Goal: Task Accomplishment & Management: Use online tool/utility

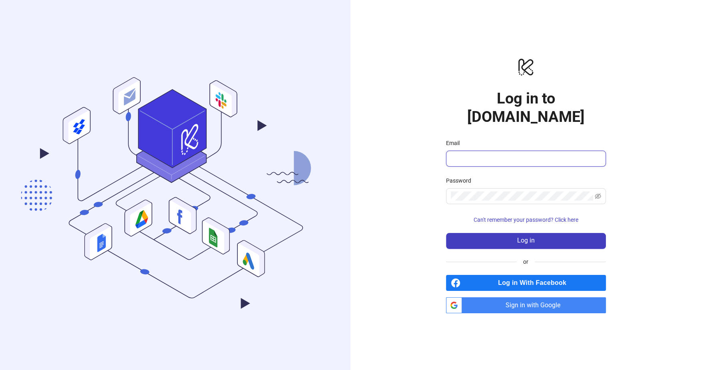
click at [477, 154] on input "Email" at bounding box center [525, 159] width 149 height 10
click at [510, 300] on span "Sign in with Google" at bounding box center [535, 305] width 141 height 16
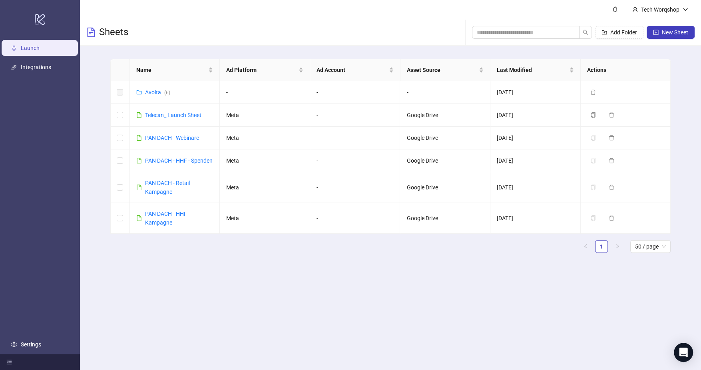
click at [191, 253] on ul "1 50 / page" at bounding box center [390, 246] width 560 height 13
click at [153, 91] on link "Avolta ( 6 )" at bounding box center [157, 92] width 25 height 6
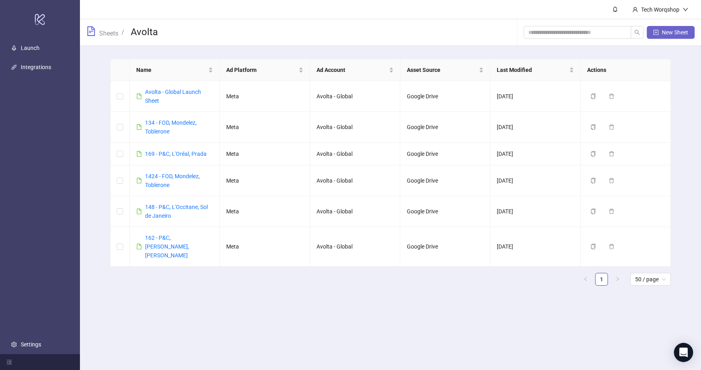
click at [560, 30] on span "New Sheet" at bounding box center [675, 32] width 26 height 6
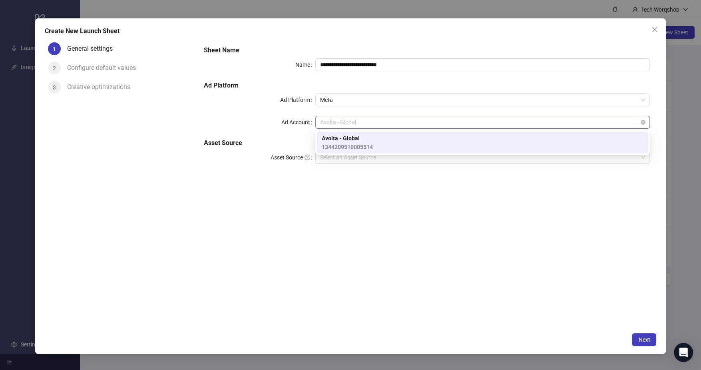
click at [381, 124] on span "Avolta - Global" at bounding box center [482, 122] width 325 height 12
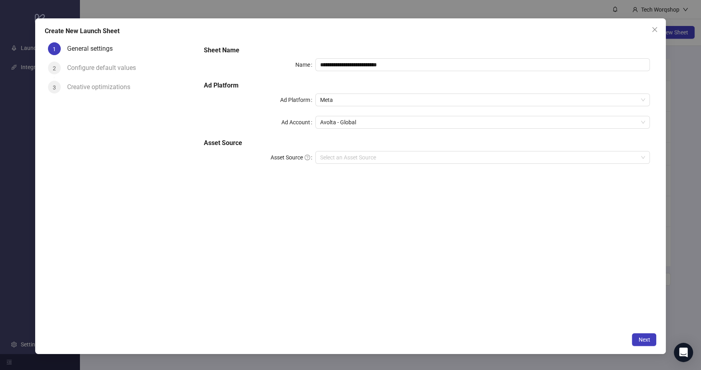
click at [373, 210] on div "**********" at bounding box center [426, 183] width 459 height 289
click at [384, 63] on input "**********" at bounding box center [482, 64] width 334 height 13
paste input "text"
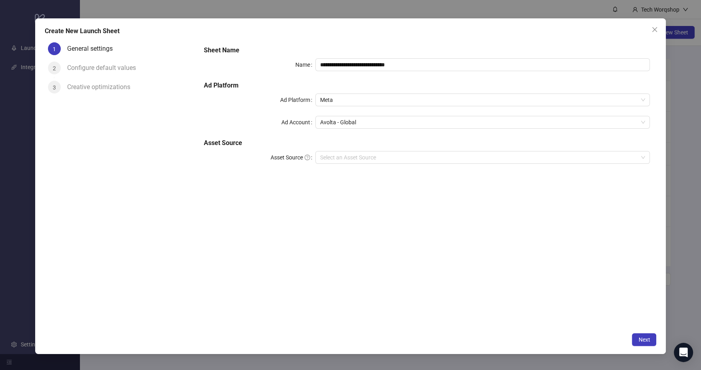
click at [496, 247] on div "**********" at bounding box center [426, 183] width 459 height 289
click at [384, 66] on input "**********" at bounding box center [482, 64] width 334 height 13
type input "**********"
click at [377, 200] on div "**********" at bounding box center [426, 183] width 459 height 289
click at [340, 161] on input "Asset Source" at bounding box center [479, 157] width 318 height 12
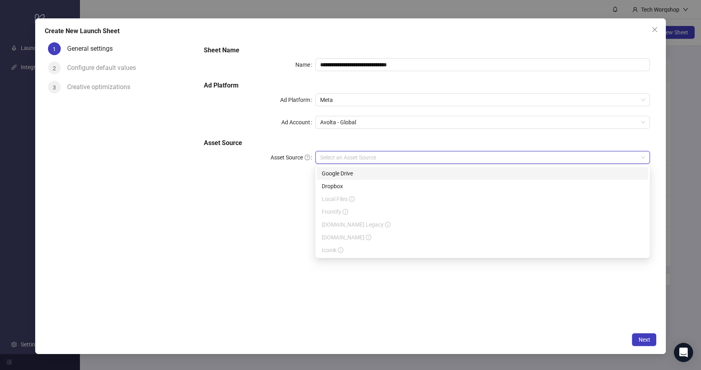
click at [357, 173] on div "Google Drive" at bounding box center [483, 173] width 322 height 9
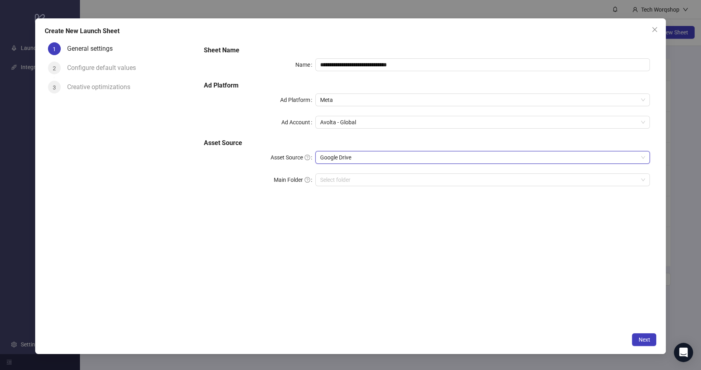
click at [328, 233] on div "**********" at bounding box center [426, 183] width 459 height 289
click at [332, 182] on input "Main Folder" at bounding box center [479, 180] width 318 height 12
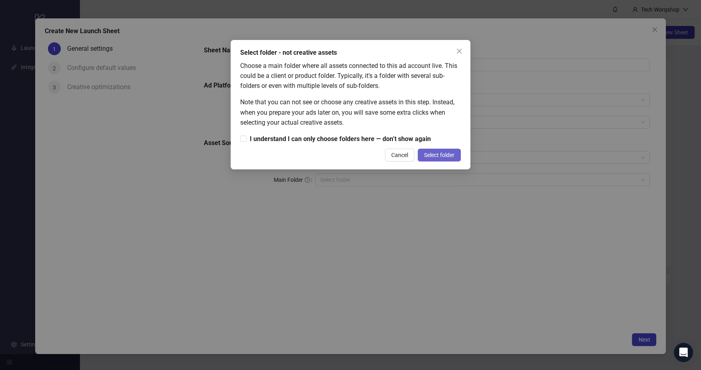
click at [449, 154] on span "Select folder" at bounding box center [439, 155] width 30 height 6
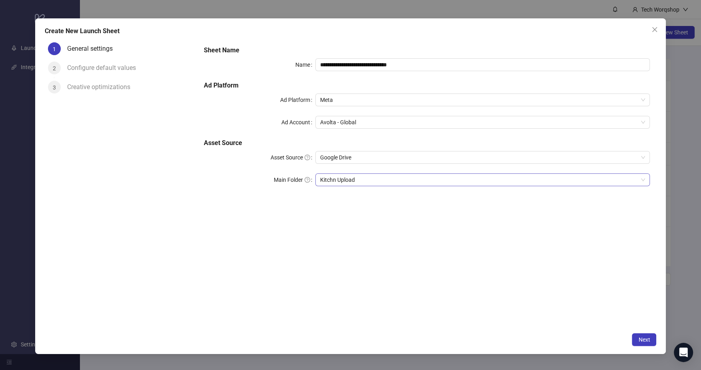
click at [395, 179] on span "Kitchn Upload" at bounding box center [482, 180] width 325 height 12
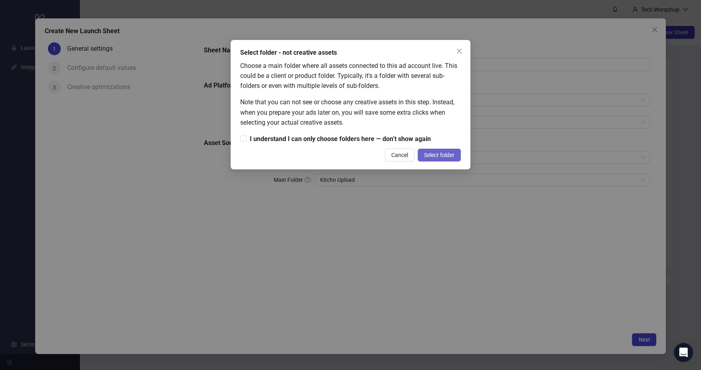
click at [432, 152] on span "Select folder" at bounding box center [439, 155] width 30 height 6
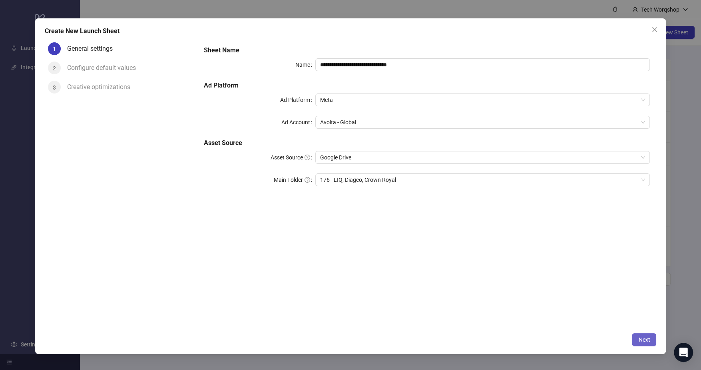
click at [560, 296] on button "Next" at bounding box center [644, 339] width 24 height 13
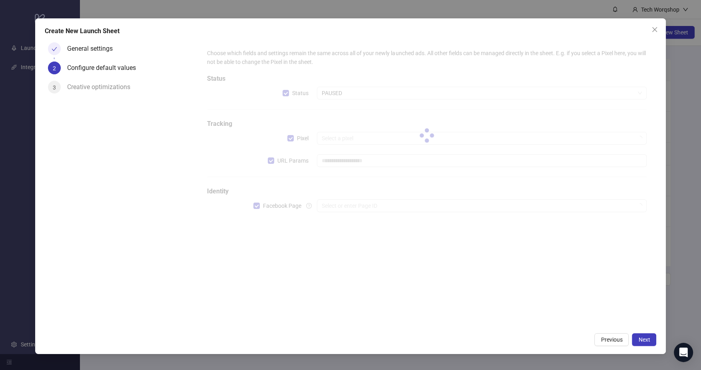
type input "**********"
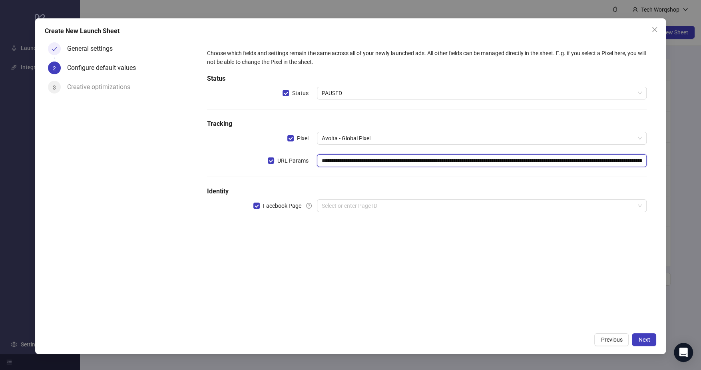
click at [374, 161] on input "**********" at bounding box center [482, 160] width 330 height 13
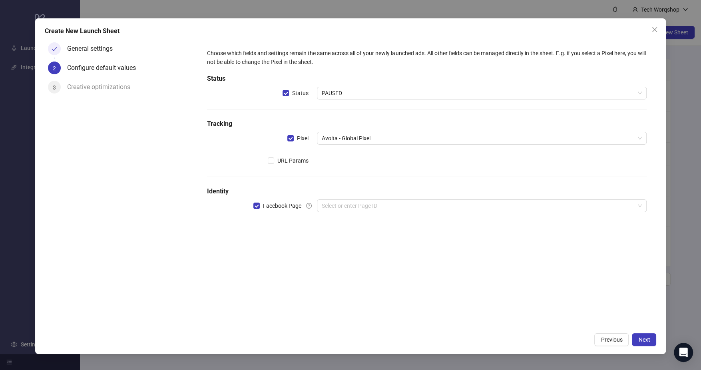
click at [295, 243] on div "Choose which fields and settings remain the same across all of your newly launc…" at bounding box center [426, 183] width 459 height 289
click at [342, 208] on input "search" at bounding box center [478, 206] width 313 height 12
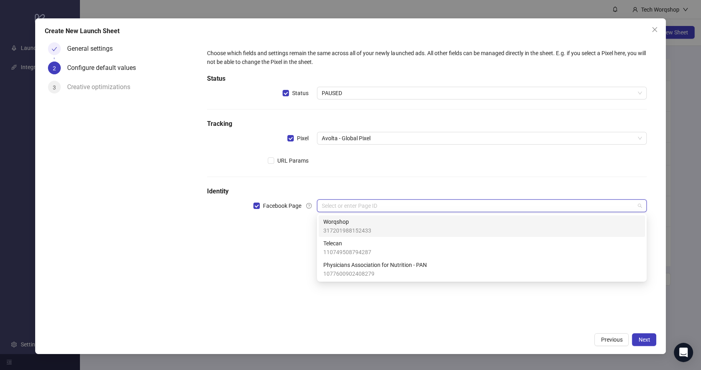
click at [346, 227] on span "317201988152433" at bounding box center [347, 230] width 48 height 9
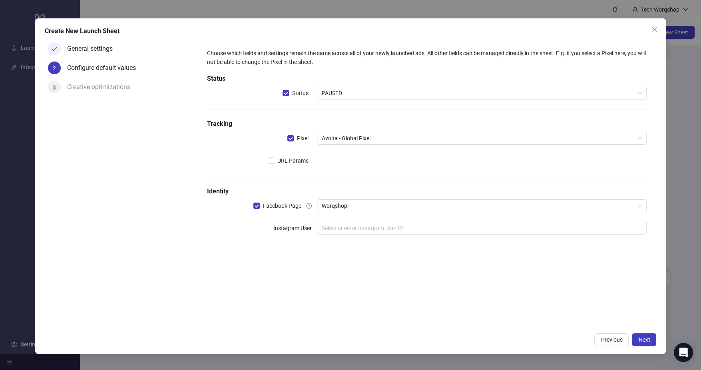
click at [284, 252] on form "Choose which fields and settings remain the same across all of your newly launc…" at bounding box center [426, 146] width 459 height 215
click at [396, 232] on input "search" at bounding box center [478, 228] width 313 height 12
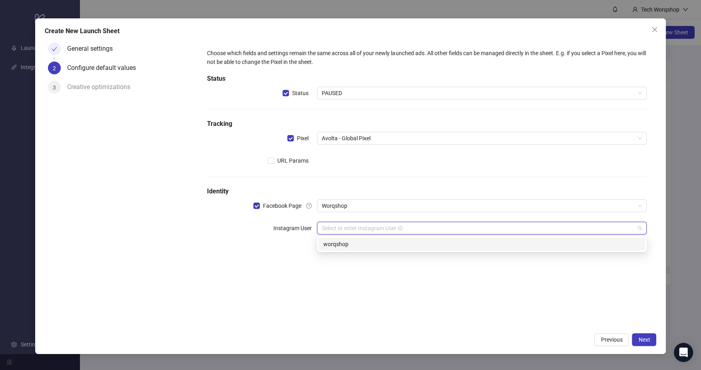
click at [394, 247] on div "worqshop" at bounding box center [481, 244] width 317 height 9
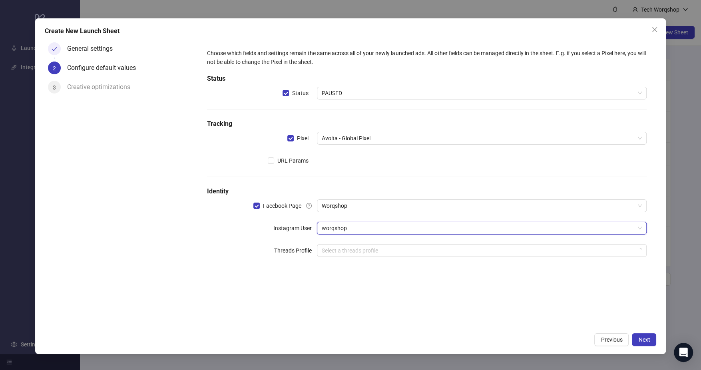
click at [397, 294] on div "Choose which fields and settings remain the same across all of your newly launc…" at bounding box center [426, 183] width 459 height 289
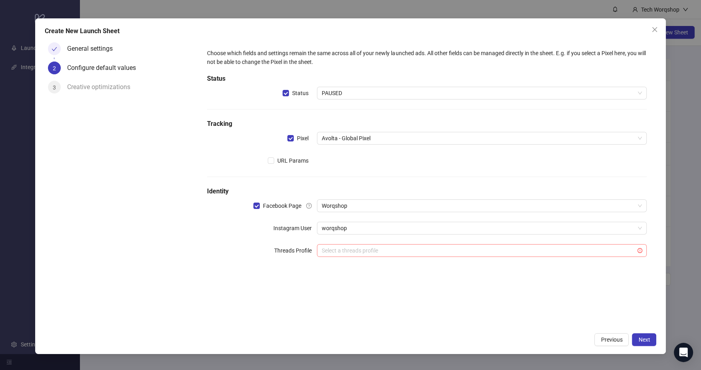
click at [513, 253] on input "search" at bounding box center [478, 251] width 313 height 12
click at [501, 296] on div "Choose which fields and settings remain the same across all of your newly launc…" at bounding box center [426, 183] width 459 height 289
click at [279, 247] on label "Threads Profile" at bounding box center [295, 250] width 43 height 13
copy label "Threads"
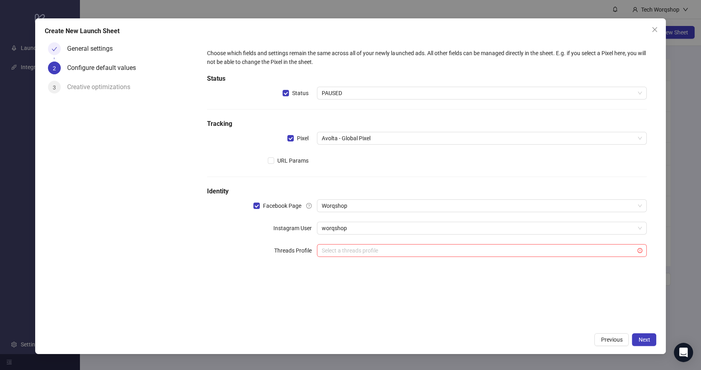
click at [560, 278] on div "Choose which fields and settings remain the same across all of your newly launc…" at bounding box center [426, 183] width 459 height 289
click at [505, 252] on input "search" at bounding box center [478, 251] width 313 height 12
click at [452, 296] on div "Choose which fields and settings remain the same across all of your newly launc…" at bounding box center [426, 183] width 459 height 289
click at [493, 296] on div "Choose which fields and settings remain the same across all of your newly launc…" at bounding box center [426, 183] width 459 height 289
click at [560, 296] on span "Next" at bounding box center [644, 339] width 12 height 6
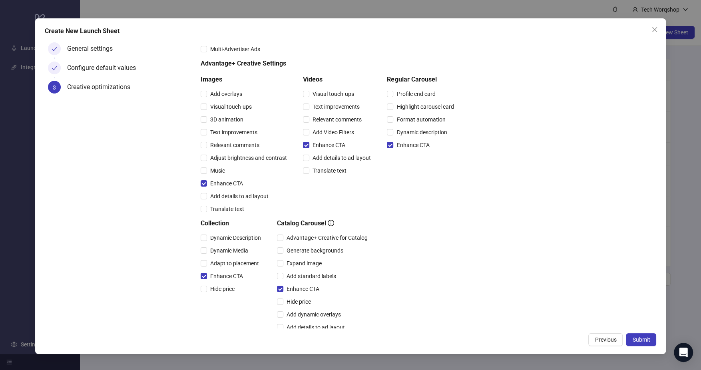
scroll to position [37, 0]
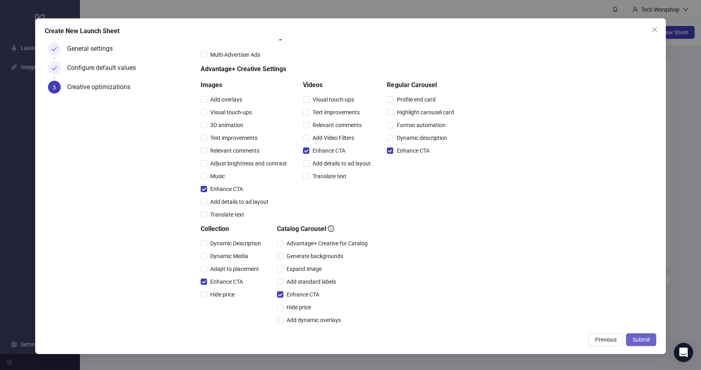
click at [560, 296] on span "Submit" at bounding box center [641, 339] width 18 height 6
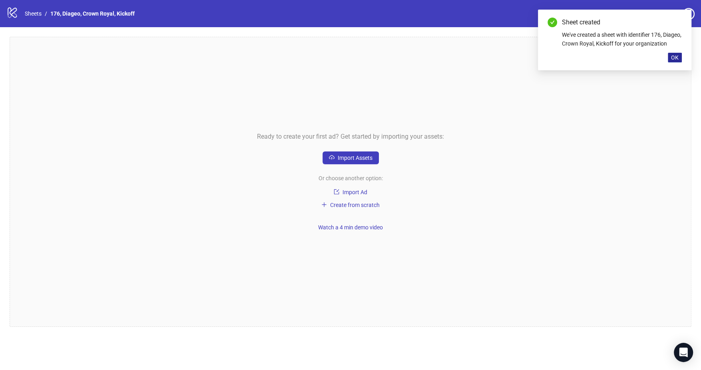
click at [560, 62] on button "OK" at bounding box center [675, 58] width 14 height 10
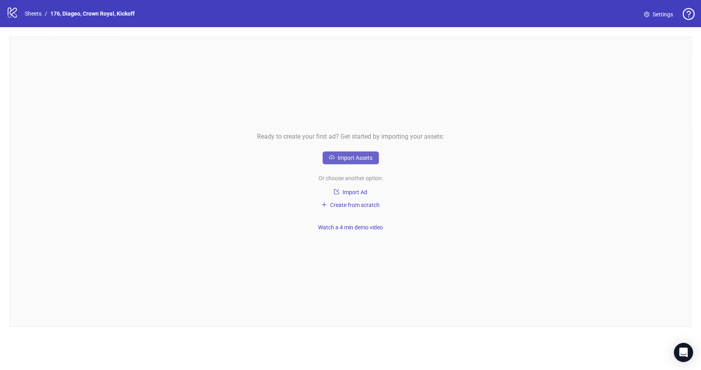
click at [356, 160] on span "Import Assets" at bounding box center [355, 158] width 35 height 6
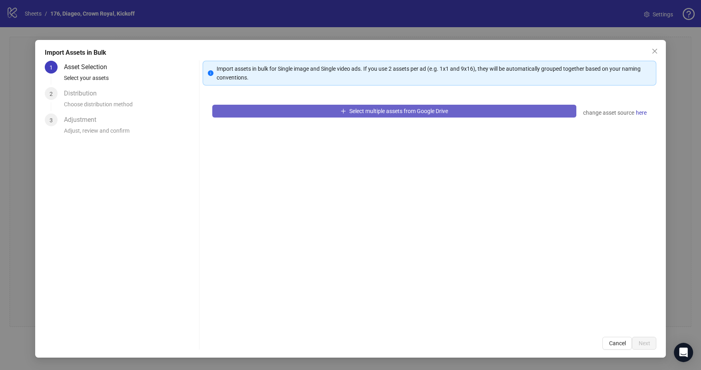
click at [295, 114] on button "Select multiple assets from Google Drive" at bounding box center [394, 111] width 364 height 13
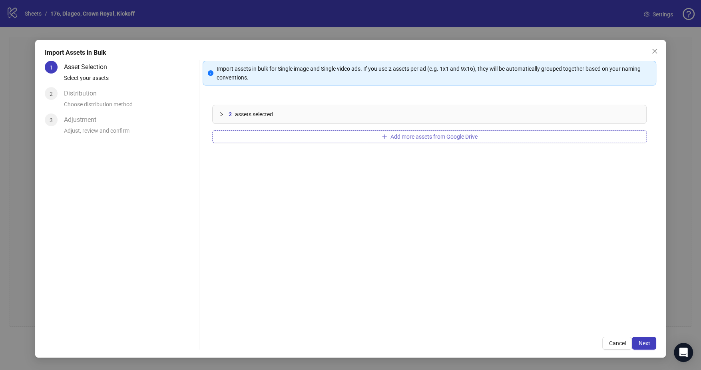
click at [381, 141] on button "Add more assets from Google Drive" at bounding box center [429, 136] width 434 height 13
click at [560, 296] on span "Next" at bounding box center [644, 343] width 12 height 6
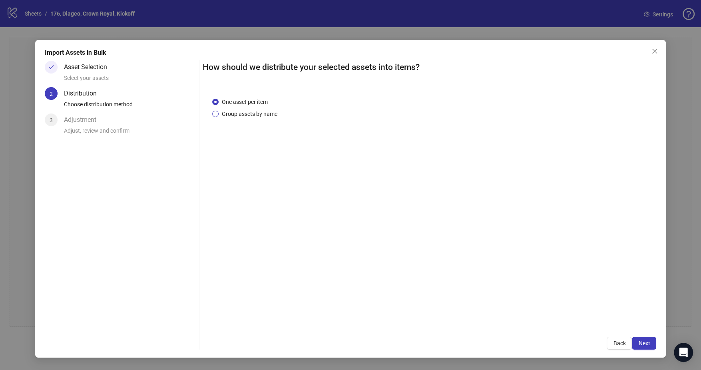
click at [219, 115] on span "Group assets by name" at bounding box center [250, 113] width 62 height 9
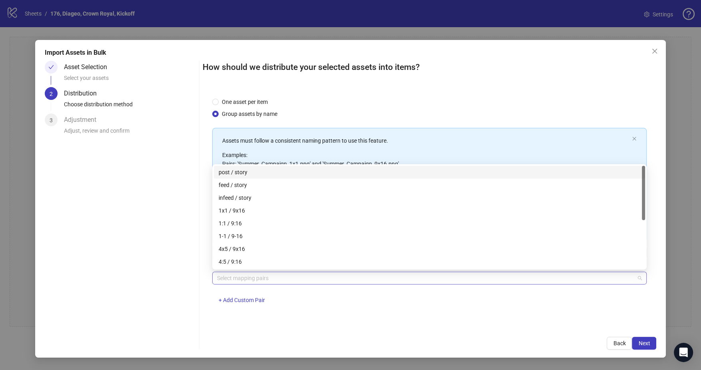
click at [500, 277] on div at bounding box center [425, 277] width 423 height 11
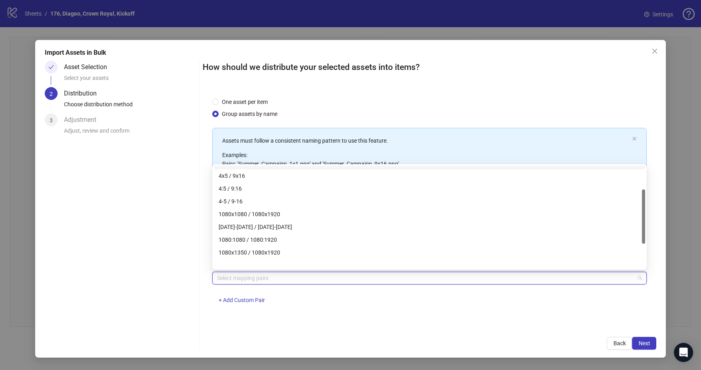
scroll to position [74, 0]
click at [313, 217] on div "1080x1080 / 1080x1920" at bounding box center [430, 213] width 422 height 9
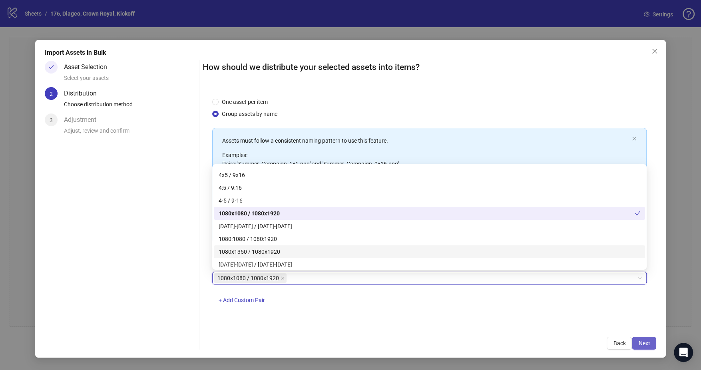
click at [560, 296] on span "Next" at bounding box center [644, 343] width 12 height 6
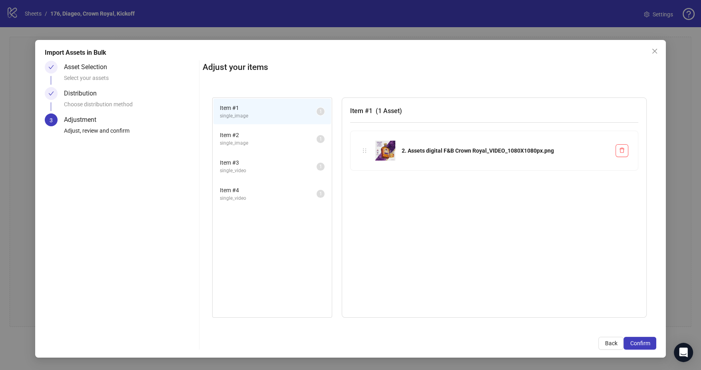
click at [278, 145] on span "single_image" at bounding box center [268, 143] width 97 height 8
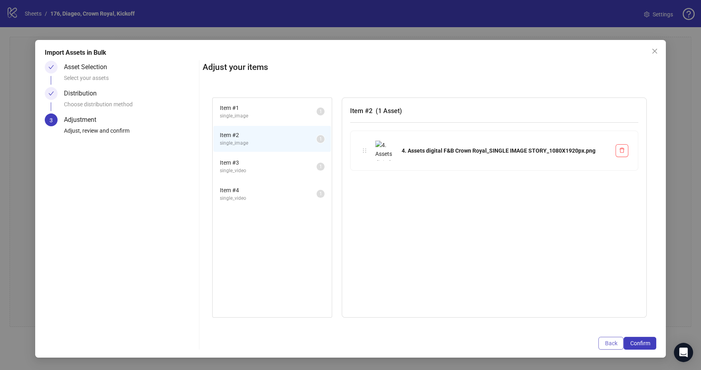
click at [560, 296] on span "Back" at bounding box center [611, 343] width 12 height 6
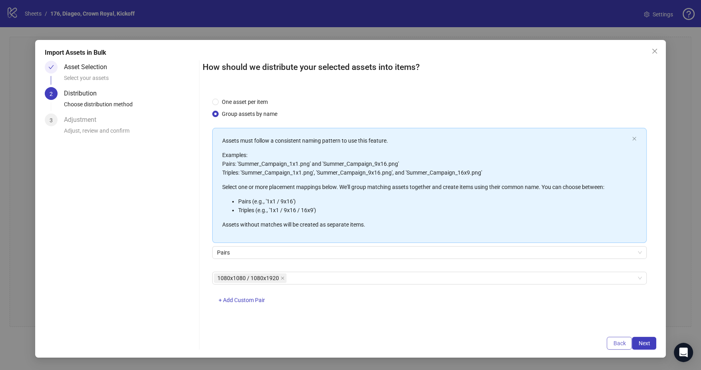
click at [560, 296] on button "Back" at bounding box center [619, 343] width 25 height 13
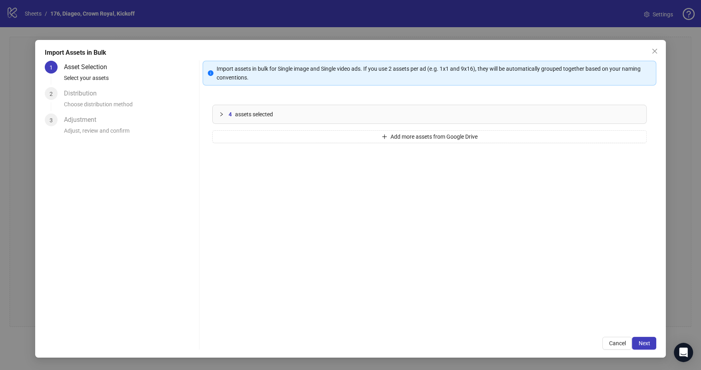
click at [225, 116] on div at bounding box center [224, 114] width 10 height 9
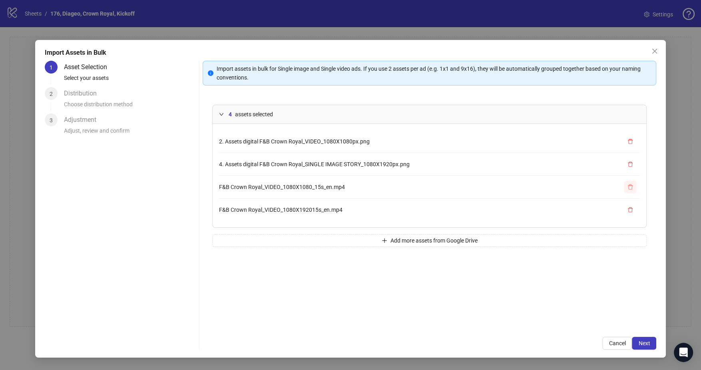
click at [560, 189] on span "button" at bounding box center [630, 187] width 6 height 6
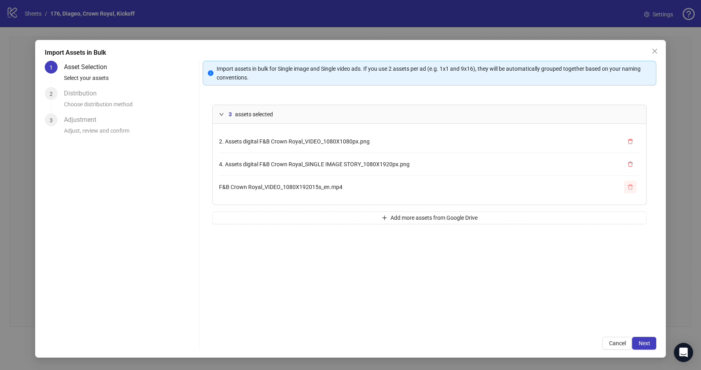
click at [560, 189] on button "button" at bounding box center [630, 187] width 13 height 13
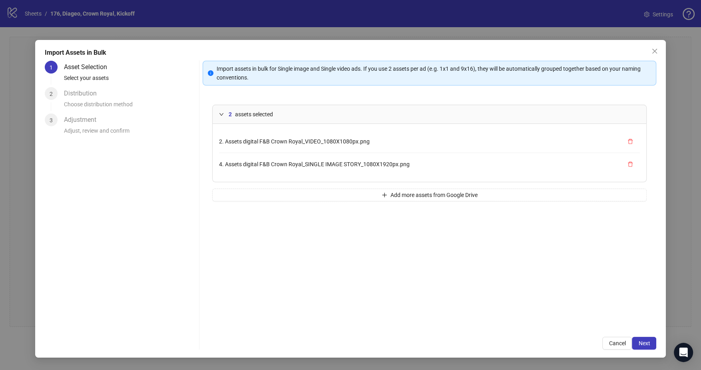
click at [560, 238] on div "2 assets selected 2. Assets digital F&B Crown Royal_VIDEO_1080X1080px.png 4. As…" at bounding box center [429, 211] width 453 height 232
click at [560, 296] on span "Next" at bounding box center [644, 343] width 12 height 6
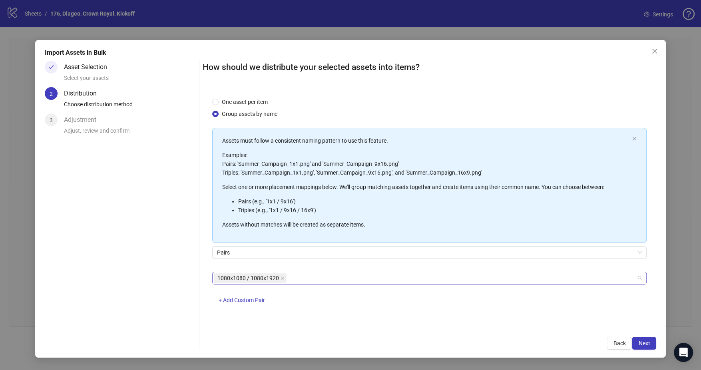
click at [275, 278] on span "1080x1080 / 1080x1920" at bounding box center [248, 278] width 62 height 9
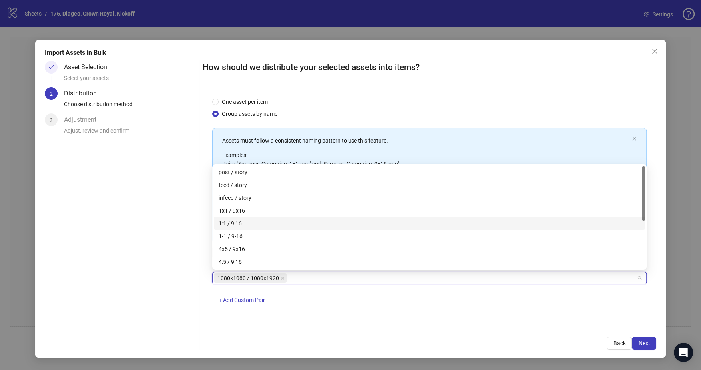
scroll to position [89, 0]
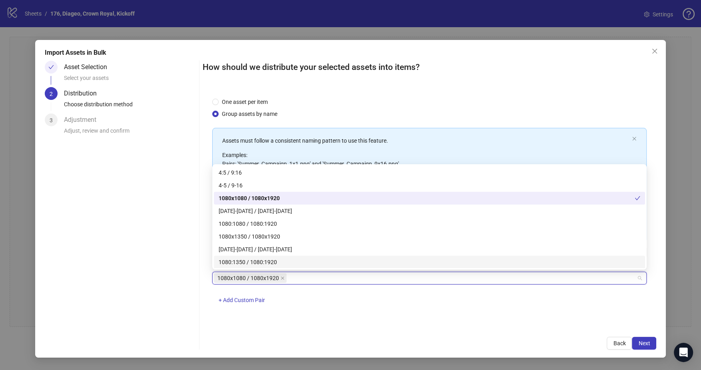
click at [354, 296] on div "One asset per item Group assets by name Assets must follow a consistent naming …" at bounding box center [429, 208] width 453 height 240
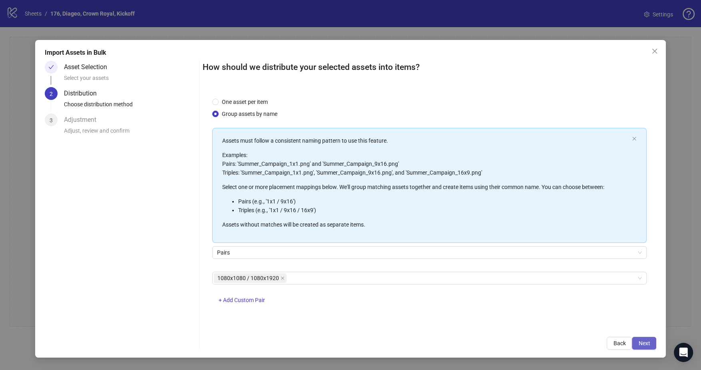
click at [560, 296] on span "Next" at bounding box center [644, 343] width 12 height 6
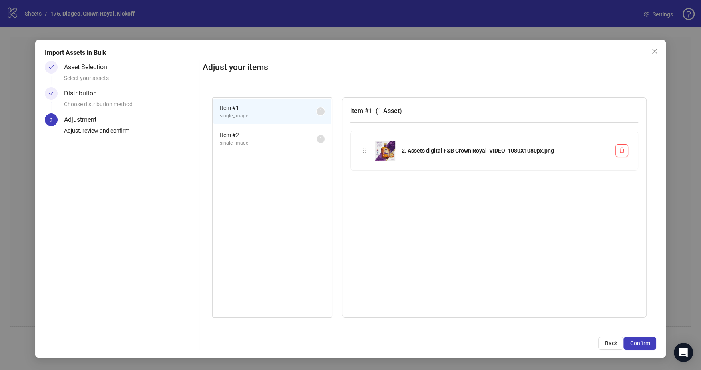
click at [297, 134] on span "Item # 2" at bounding box center [268, 135] width 97 height 9
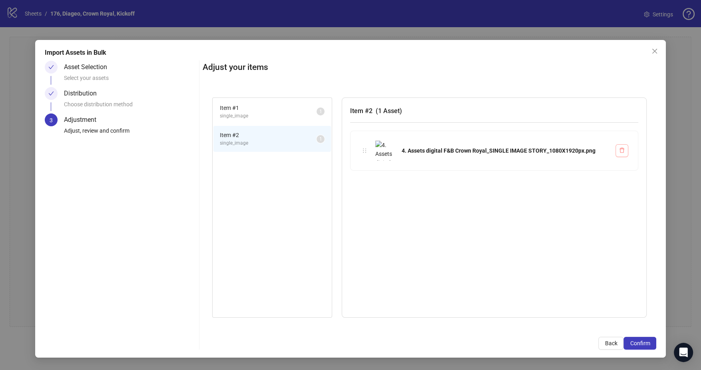
click at [560, 149] on icon "delete" at bounding box center [622, 150] width 6 height 6
click at [560, 153] on button "button" at bounding box center [621, 150] width 13 height 13
click at [560, 296] on span "Confirm" at bounding box center [640, 343] width 20 height 6
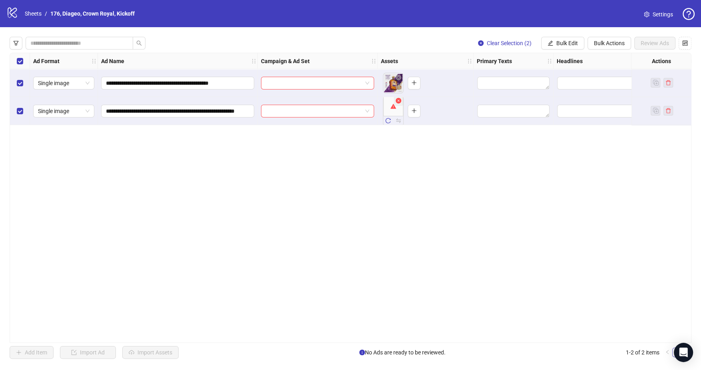
click at [398, 100] on icon "close-circle" at bounding box center [399, 101] width 6 height 6
click at [414, 83] on icon "plus" at bounding box center [414, 83] width 6 height 6
click at [79, 113] on span "Single image" at bounding box center [64, 111] width 52 height 12
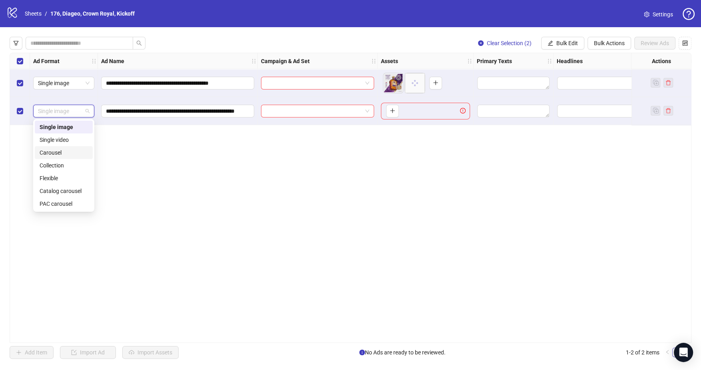
drag, startPoint x: 74, startPoint y: 138, endPoint x: 71, endPoint y: 150, distance: 12.0
click at [71, 150] on div "Single image Single video Carousel Collection Flexible Catalog carousel PAC car…" at bounding box center [64, 166] width 58 height 90
click at [71, 155] on div "Carousel" at bounding box center [64, 152] width 48 height 9
click at [391, 113] on span "button" at bounding box center [393, 110] width 6 height 6
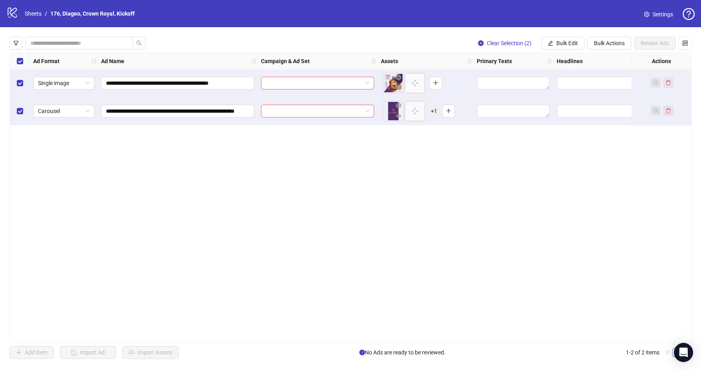
click at [19, 66] on div "Select all rows" at bounding box center [20, 61] width 20 height 16
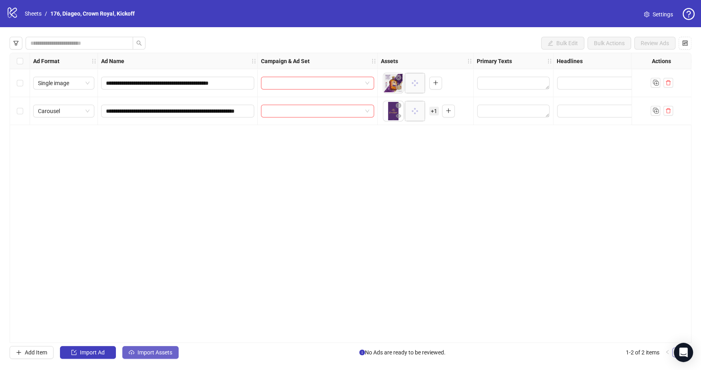
click at [161, 296] on span "Import Assets" at bounding box center [154, 352] width 35 height 6
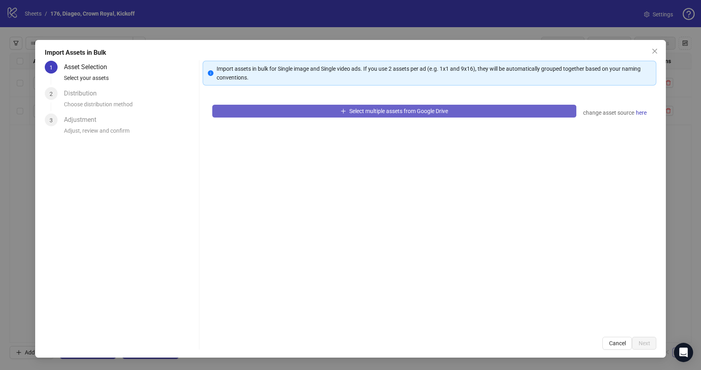
click at [291, 108] on button "Select multiple assets from Google Drive" at bounding box center [394, 111] width 364 height 13
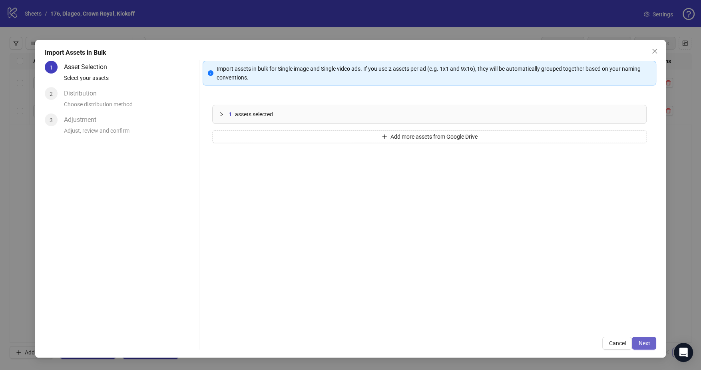
click at [560, 296] on span "Next" at bounding box center [644, 343] width 12 height 6
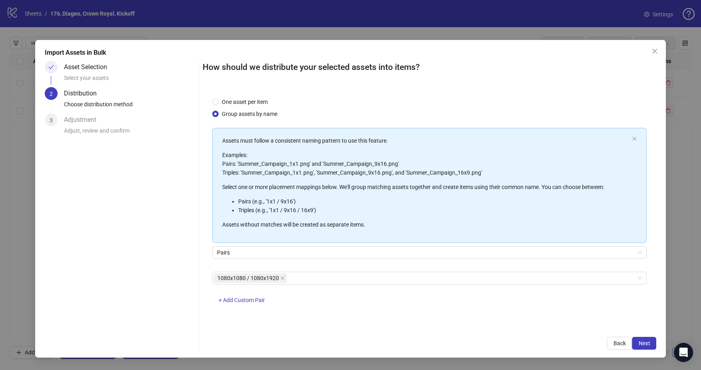
drag, startPoint x: 648, startPoint y: 342, endPoint x: 413, endPoint y: 190, distance: 280.3
click at [414, 191] on div "How should we distribute your selected assets into items? One asset per item Gr…" at bounding box center [429, 205] width 453 height 289
click at [231, 99] on span "One asset per item" at bounding box center [245, 101] width 52 height 9
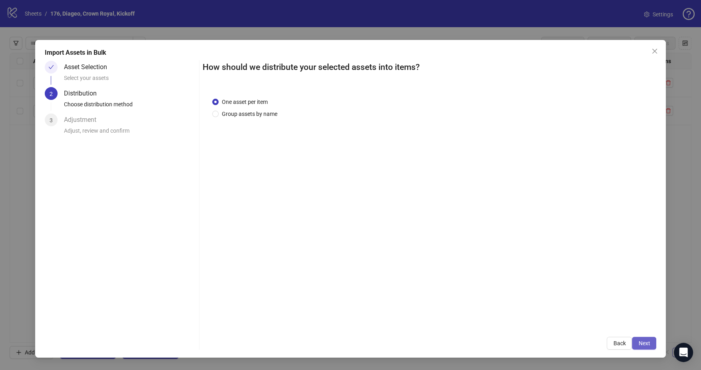
click at [560, 296] on span "Next" at bounding box center [644, 343] width 12 height 6
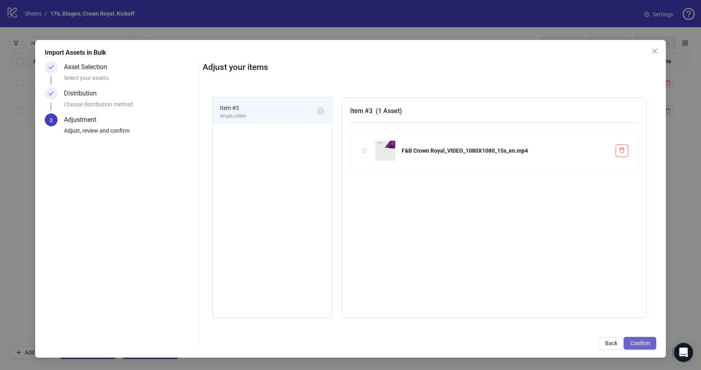
click at [560, 296] on button "Confirm" at bounding box center [639, 343] width 33 height 13
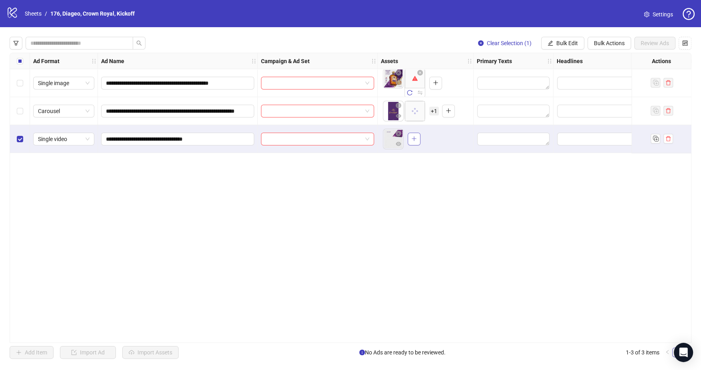
click at [419, 141] on button "button" at bounding box center [414, 139] width 13 height 13
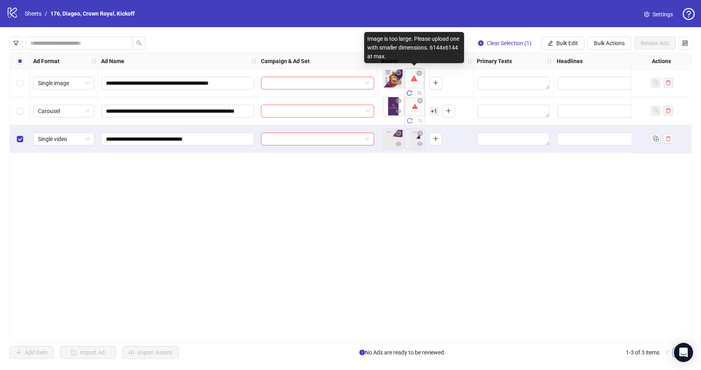
click at [410, 83] on body "**********" at bounding box center [350, 185] width 701 height 370
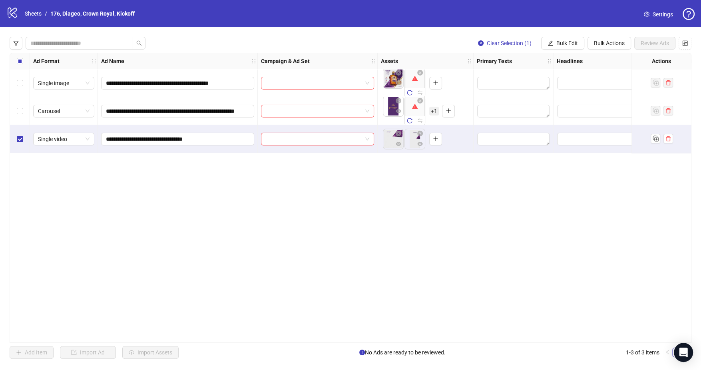
click at [413, 115] on body "**********" at bounding box center [350, 185] width 701 height 370
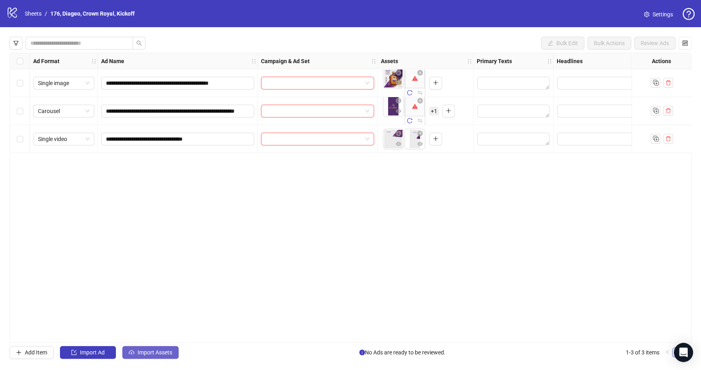
click at [147, 296] on span "Import Assets" at bounding box center [154, 352] width 35 height 6
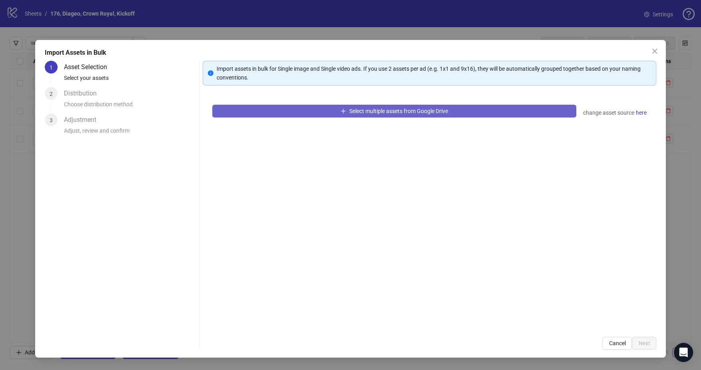
click at [243, 107] on button "Select multiple assets from Google Drive" at bounding box center [394, 111] width 364 height 13
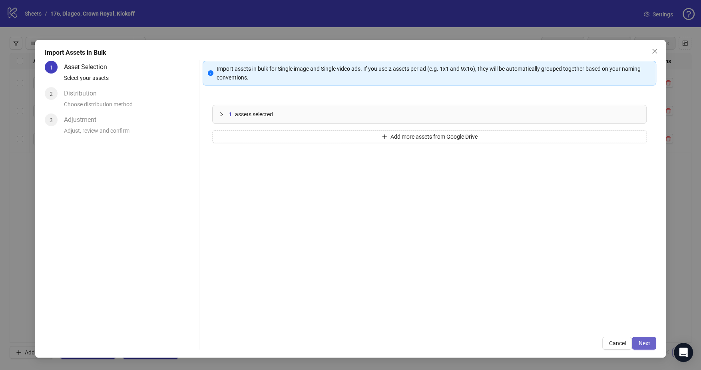
click at [560, 296] on span "Next" at bounding box center [644, 343] width 12 height 6
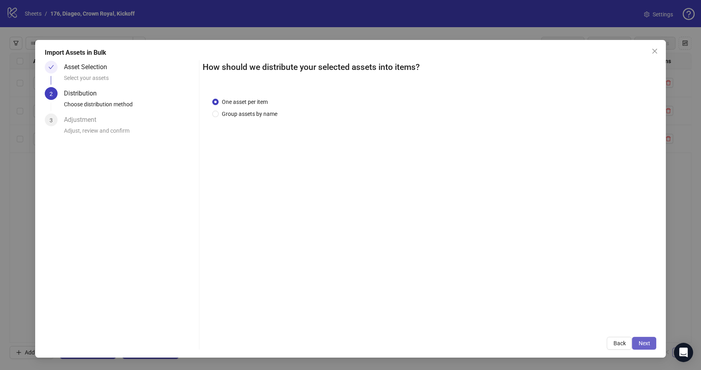
click at [560, 296] on span "Next" at bounding box center [644, 343] width 12 height 6
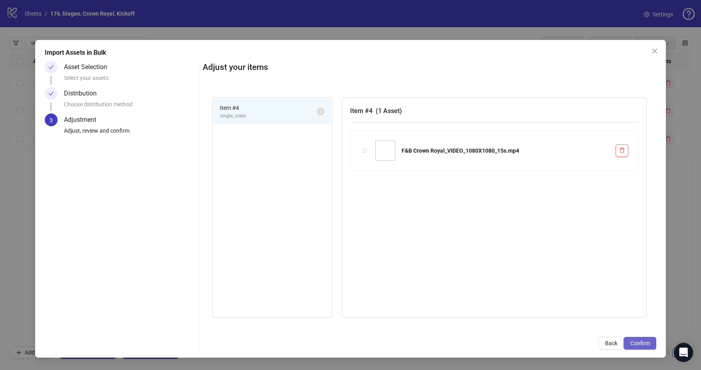
click at [560, 296] on span "Confirm" at bounding box center [640, 343] width 20 height 6
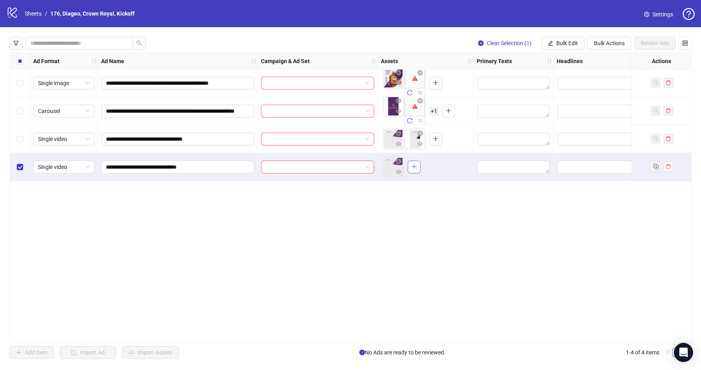
click at [414, 171] on button "button" at bounding box center [414, 167] width 13 height 13
click at [388, 221] on div "**********" at bounding box center [351, 198] width 682 height 290
click at [292, 229] on div "**********" at bounding box center [351, 198] width 682 height 290
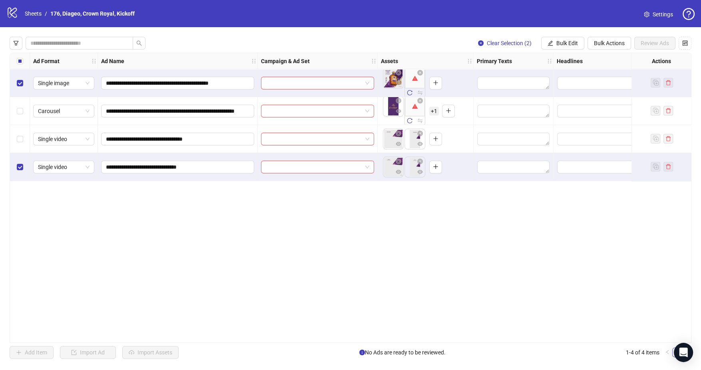
click at [20, 105] on div "Select row 2" at bounding box center [20, 111] width 20 height 28
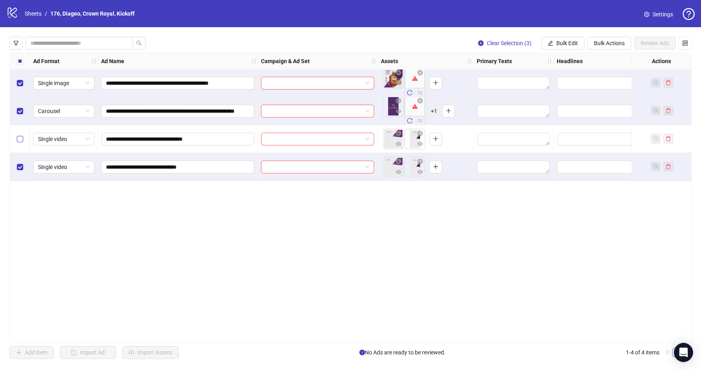
click at [21, 143] on label "Select row 3" at bounding box center [20, 139] width 6 height 9
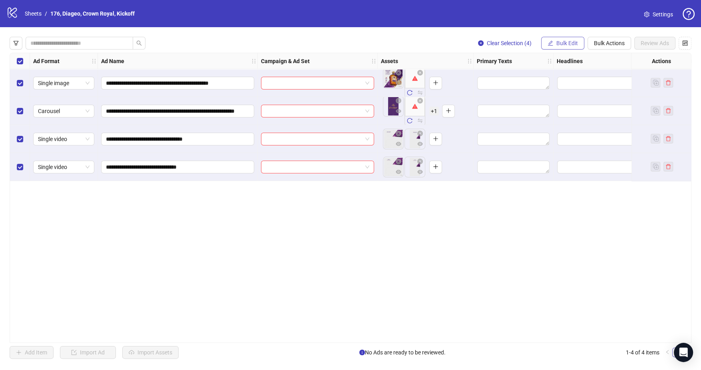
click at [560, 48] on button "Bulk Edit" at bounding box center [562, 43] width 43 height 13
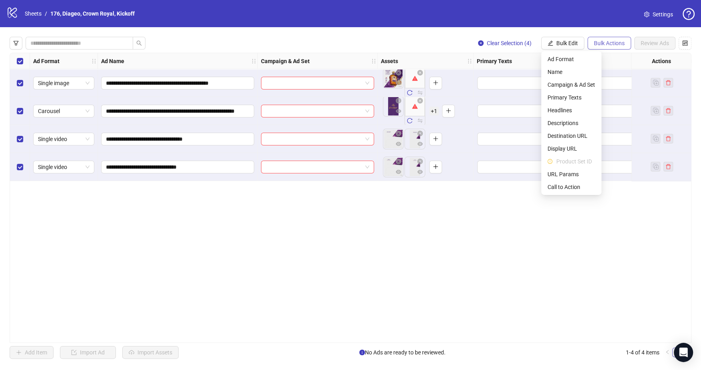
click at [560, 45] on span "Bulk Actions" at bounding box center [609, 43] width 31 height 6
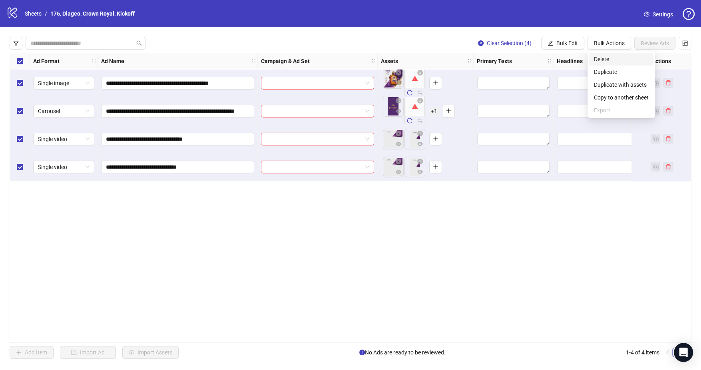
click at [560, 58] on span "Delete" at bounding box center [621, 59] width 55 height 9
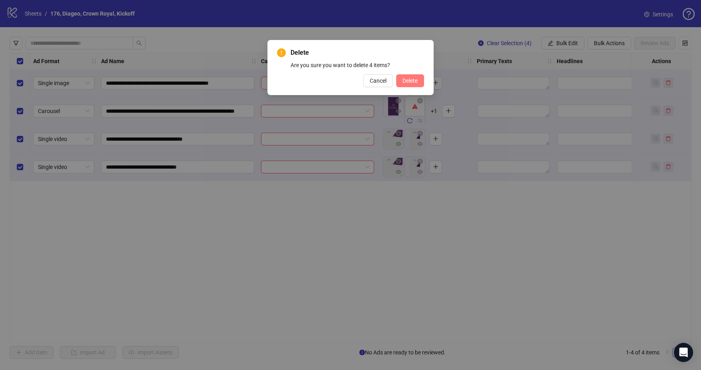
click at [417, 80] on span "Delete" at bounding box center [409, 81] width 15 height 6
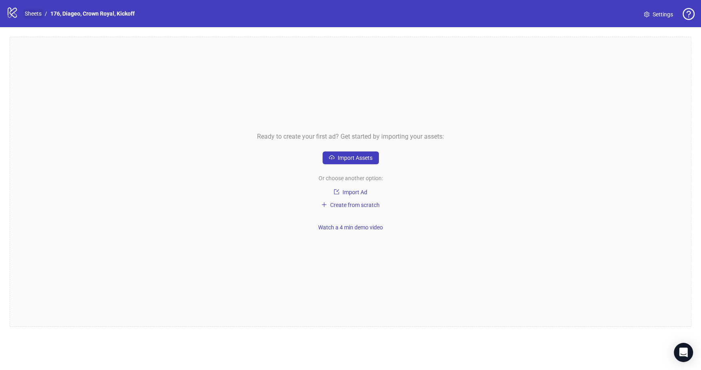
click at [36, 12] on link "Sheets" at bounding box center [33, 13] width 20 height 9
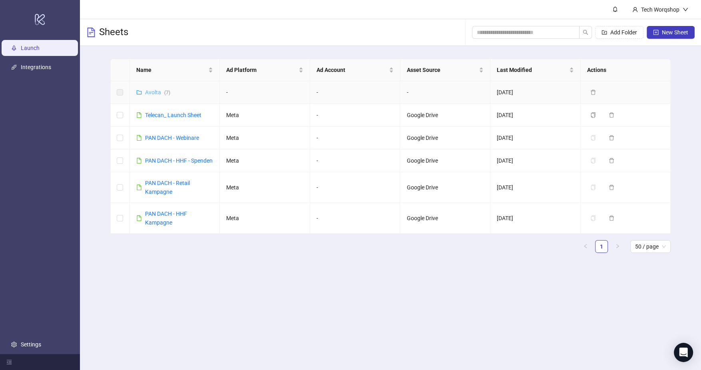
click at [153, 91] on link "Avolta ( 7 )" at bounding box center [157, 92] width 25 height 6
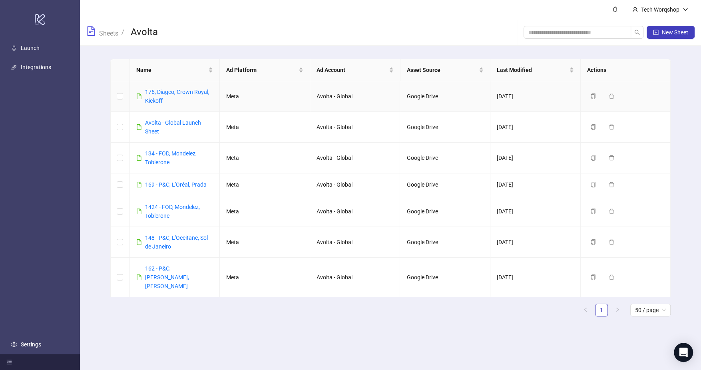
click at [153, 91] on link "176, Diageo, Crown Royal, Kickoff" at bounding box center [177, 96] width 64 height 15
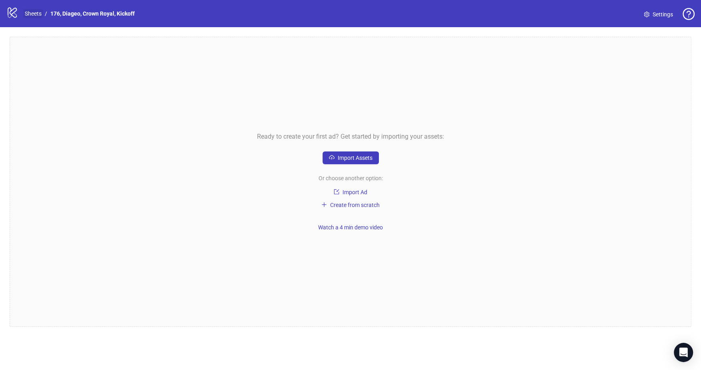
click at [30, 12] on link "Sheets" at bounding box center [33, 13] width 20 height 9
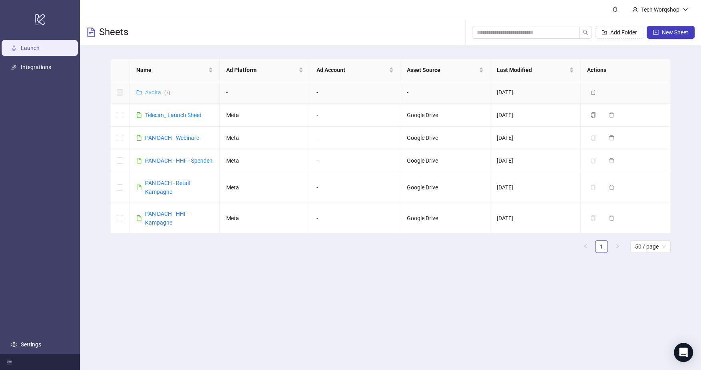
click at [153, 92] on link "Avolta ( 7 )" at bounding box center [157, 92] width 25 height 6
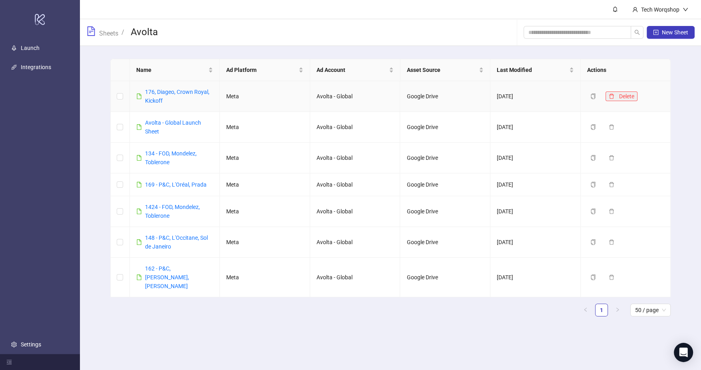
click at [560, 97] on icon "delete" at bounding box center [611, 95] width 5 height 5
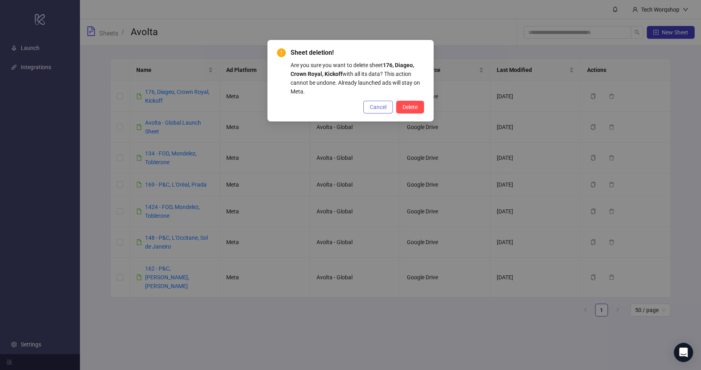
click at [379, 110] on span "Cancel" at bounding box center [378, 107] width 17 height 6
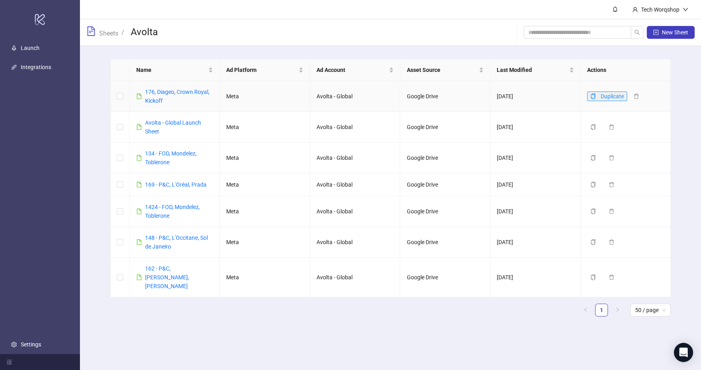
click at [560, 96] on icon "copy" at bounding box center [593, 96] width 6 height 6
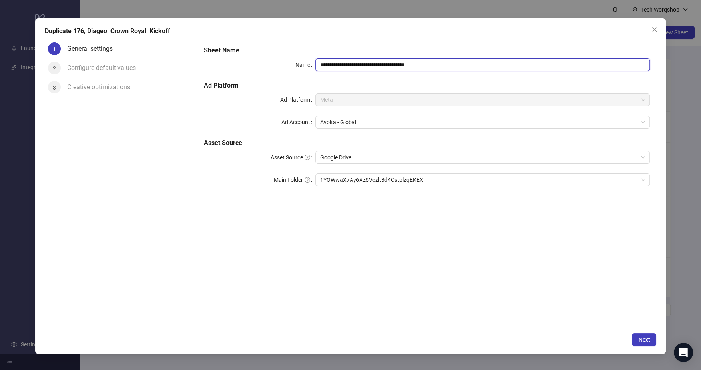
click at [367, 65] on input "**********" at bounding box center [482, 64] width 334 height 13
drag, startPoint x: 352, startPoint y: 65, endPoint x: 383, endPoint y: 64, distance: 30.8
click at [383, 64] on input "**********" at bounding box center [482, 64] width 334 height 13
paste input "**"
drag, startPoint x: 384, startPoint y: 65, endPoint x: 434, endPoint y: 64, distance: 49.1
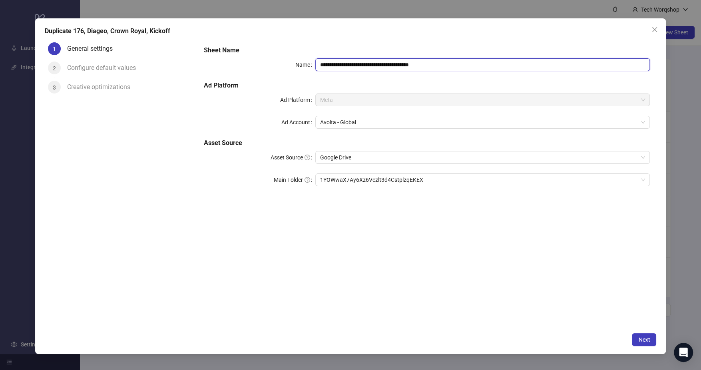
click at [433, 65] on input "**********" at bounding box center [482, 64] width 334 height 13
click at [324, 65] on input "**********" at bounding box center [482, 64] width 334 height 13
click at [339, 66] on input "**********" at bounding box center [482, 64] width 334 height 13
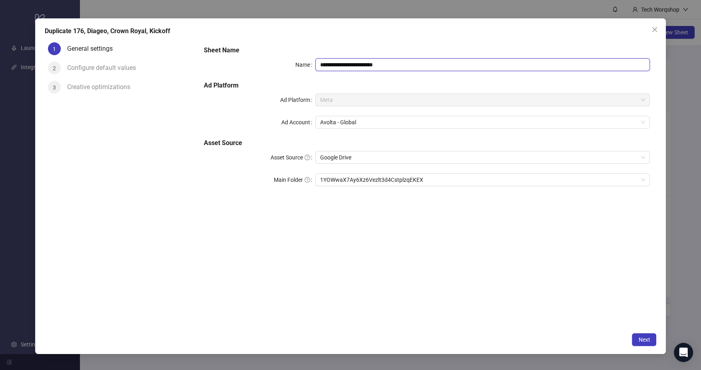
paste input "******"
type input "**********"
click at [360, 42] on form "**********" at bounding box center [426, 120] width 459 height 163
click at [418, 181] on span "1YOWwaX7Ay6Xz6Vezlt3d4CstplzqEKEX" at bounding box center [482, 180] width 325 height 12
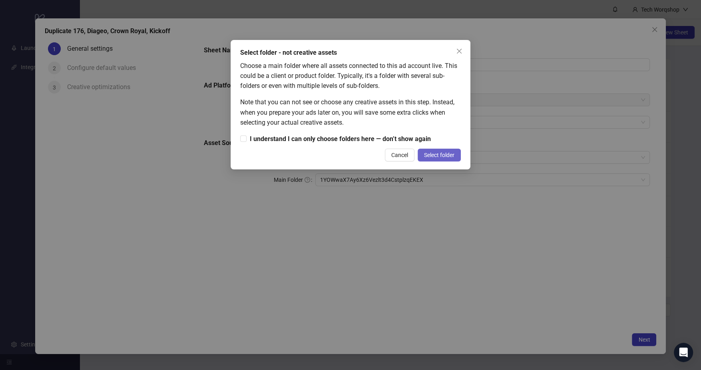
click at [445, 152] on span "Select folder" at bounding box center [439, 155] width 30 height 6
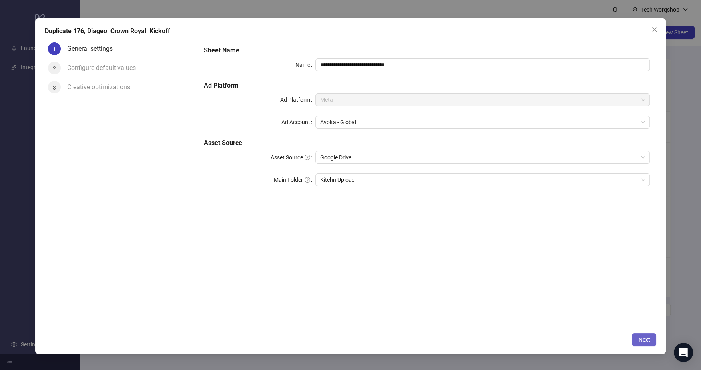
click at [560, 296] on button "Next" at bounding box center [644, 339] width 24 height 13
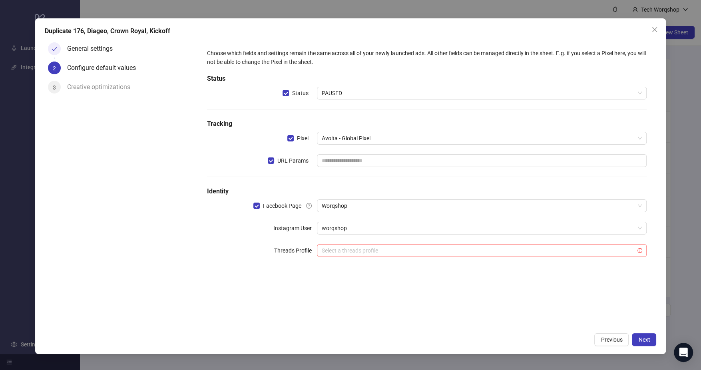
click at [340, 244] on div "Select a threads profile" at bounding box center [482, 250] width 330 height 13
click at [285, 280] on div "Choose which fields and settings remain the same across all of your newly launc…" at bounding box center [426, 183] width 459 height 289
click at [560, 296] on span "Next" at bounding box center [644, 339] width 12 height 6
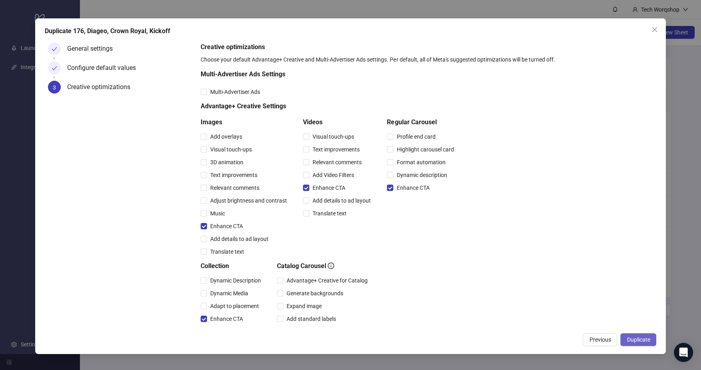
click at [560, 296] on button "Duplicate" at bounding box center [638, 339] width 36 height 13
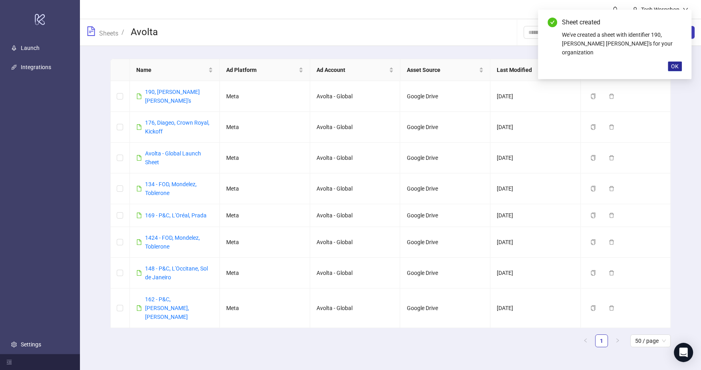
click at [560, 63] on span "OK" at bounding box center [675, 66] width 8 height 6
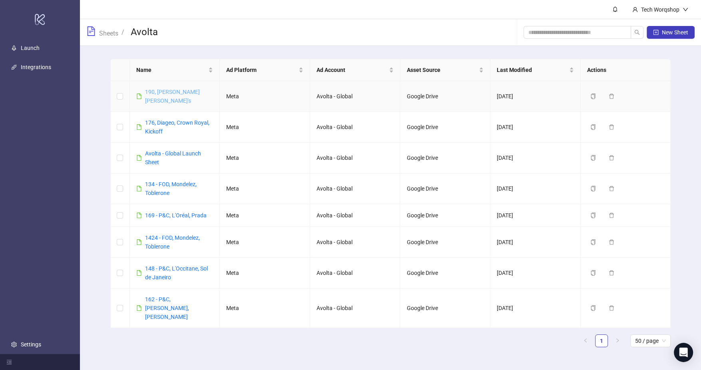
click at [189, 92] on link "190, Brown Forman, Jack Daniel's" at bounding box center [172, 96] width 55 height 15
